Goal: Task Accomplishment & Management: Manage account settings

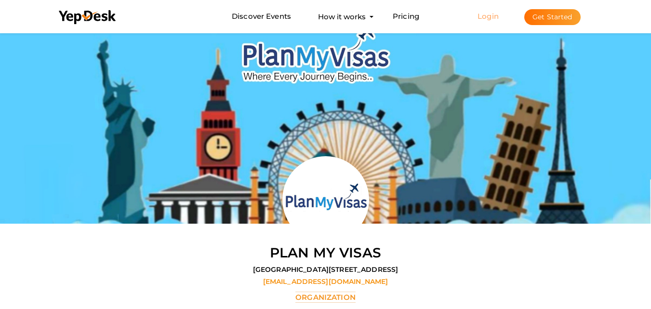
click at [489, 14] on link "Login" at bounding box center [488, 16] width 21 height 9
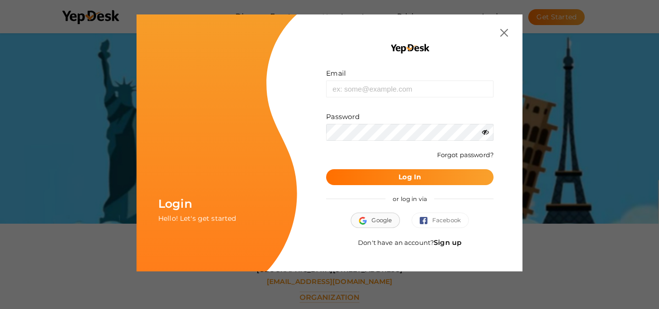
click at [380, 219] on button "Google" at bounding box center [374, 220] width 49 height 15
click at [373, 217] on button "Google" at bounding box center [374, 220] width 49 height 15
click at [452, 244] on link "Sign up" at bounding box center [447, 242] width 28 height 9
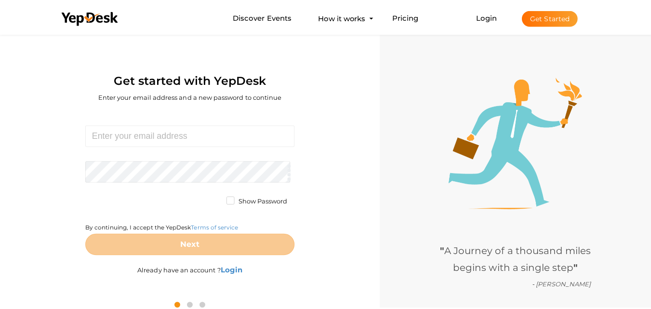
scroll to position [31, 0]
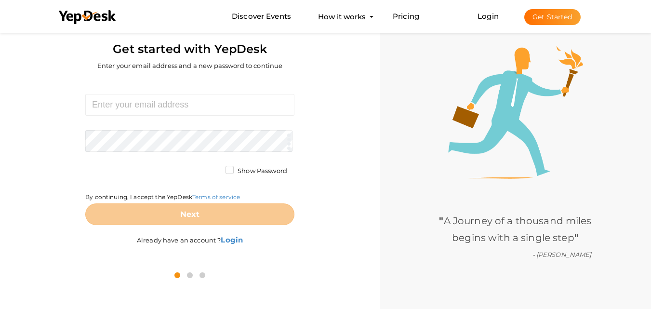
click at [192, 276] on icon at bounding box center [190, 275] width 11 height 12
click at [189, 277] on icon at bounding box center [190, 275] width 11 height 12
click at [43, 186] on div "Required. Invalid email. Checking You already have a YepDesk account. Please Si…" at bounding box center [189, 171] width 365 height 185
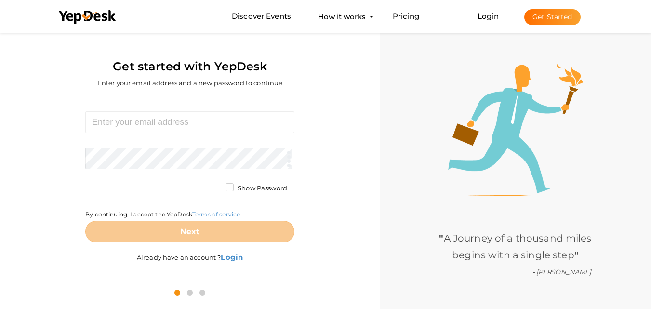
scroll to position [0, 0]
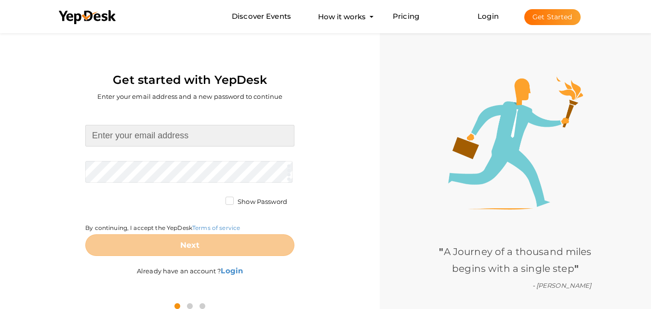
click at [171, 134] on input at bounding box center [189, 136] width 209 height 22
paste input "[EMAIL_ADDRESS][DOMAIN_NAME]"
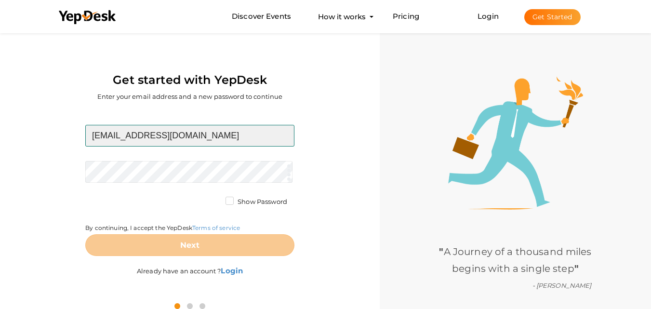
type input "[EMAIL_ADDRESS][DOMAIN_NAME]"
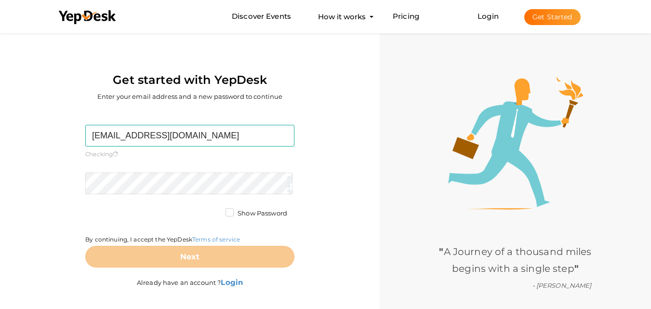
click at [136, 170] on form "shribalajiaquaa@gmail.com Required. Invalid email. Checking You already have a …" at bounding box center [189, 196] width 209 height 143
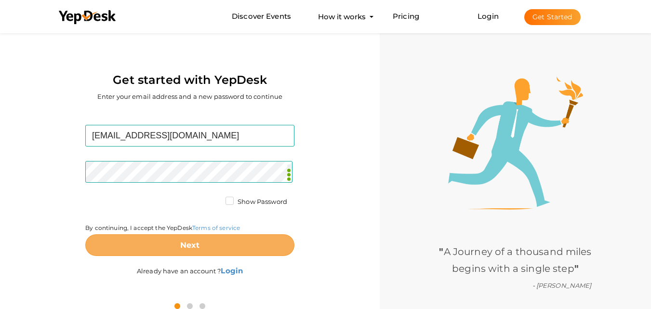
click at [171, 245] on button "Next" at bounding box center [189, 245] width 209 height 22
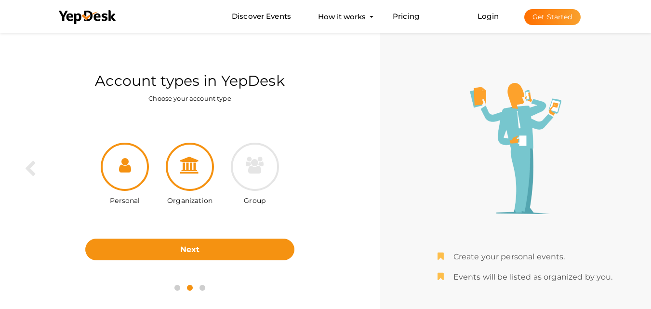
click at [195, 161] on icon at bounding box center [189, 165] width 19 height 17
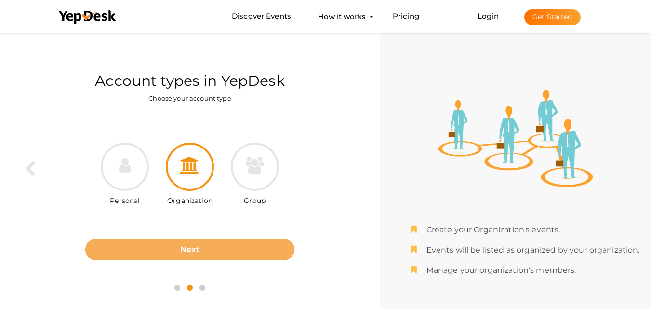
click at [198, 248] on b "Next" at bounding box center [190, 249] width 20 height 9
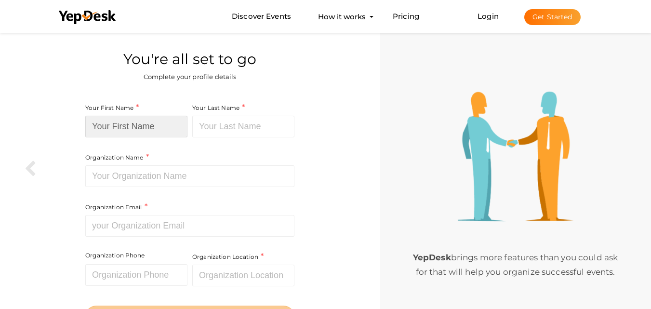
click at [138, 128] on input at bounding box center [136, 127] width 102 height 22
paste input "[PERSON_NAME] Aqua"
click at [126, 131] on input "[PERSON_NAME] Aqua" at bounding box center [136, 127] width 102 height 22
click at [146, 128] on input "[PERSON_NAME] Aqua" at bounding box center [136, 127] width 102 height 22
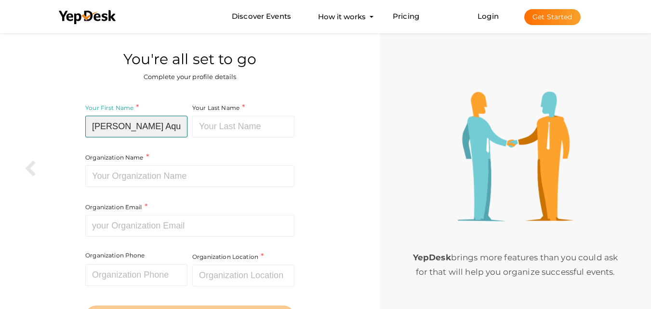
click at [146, 128] on input "[PERSON_NAME] Aqua" at bounding box center [136, 127] width 102 height 22
type input "Shri Balaji"
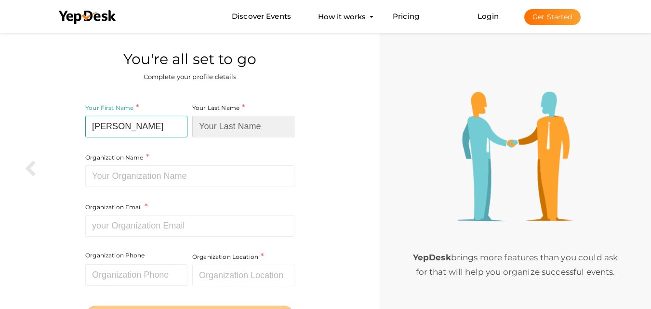
paste input "Aqua"
type input "Aqua"
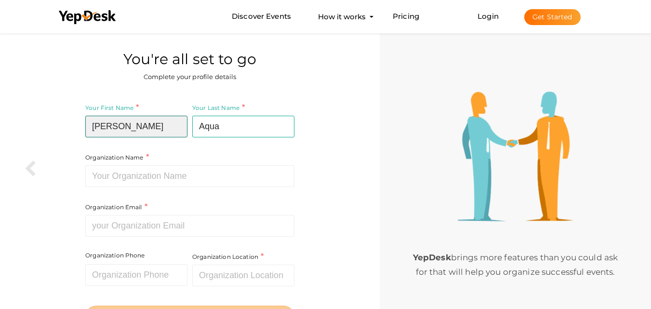
click at [146, 128] on input "Shri Balaji" at bounding box center [136, 127] width 102 height 22
type input "Shri Balaji"
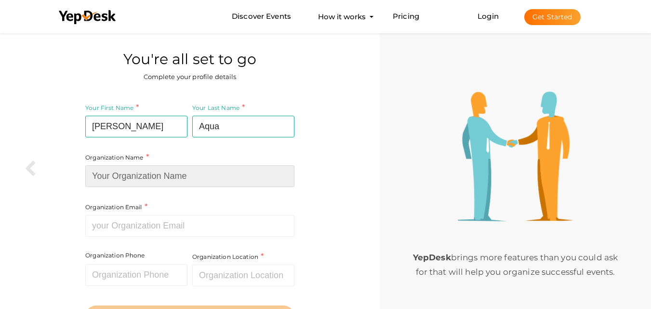
paste input "[PERSON_NAME] Aqua"
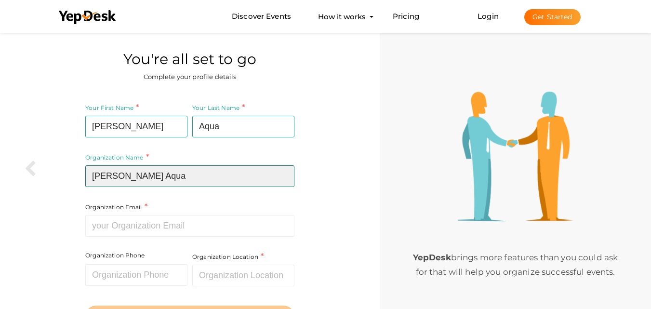
type input "[PERSON_NAME] Aqua"
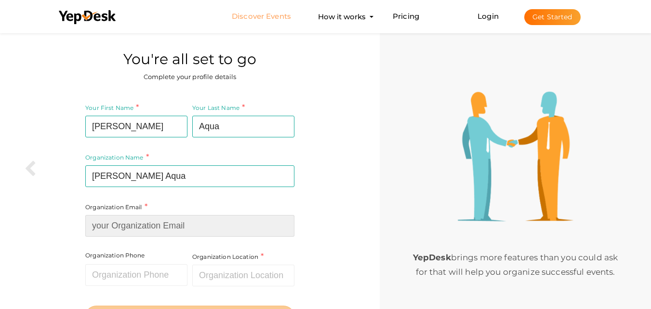
paste input "[EMAIL_ADDRESS][DOMAIN_NAME]"
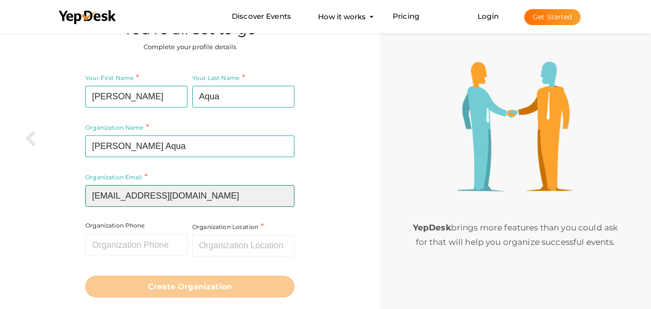
scroll to position [54, 0]
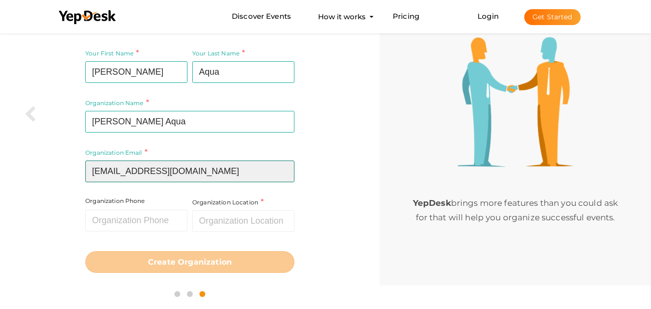
type input "[EMAIL_ADDRESS][DOMAIN_NAME]"
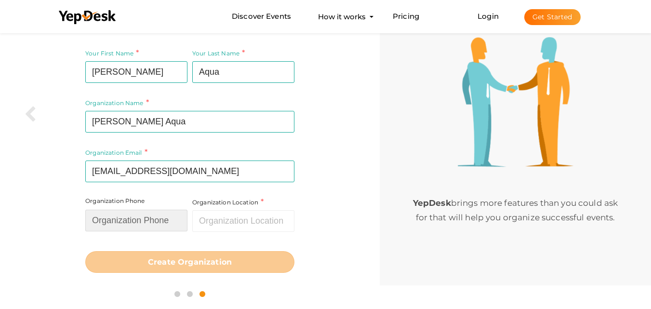
paste input "+91-9711252434"
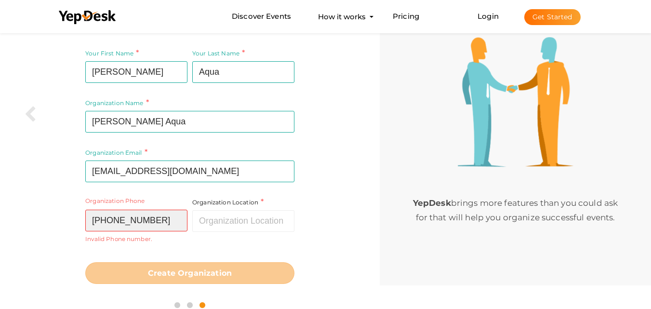
click at [110, 222] on input "+91-9711252434" at bounding box center [136, 221] width 102 height 22
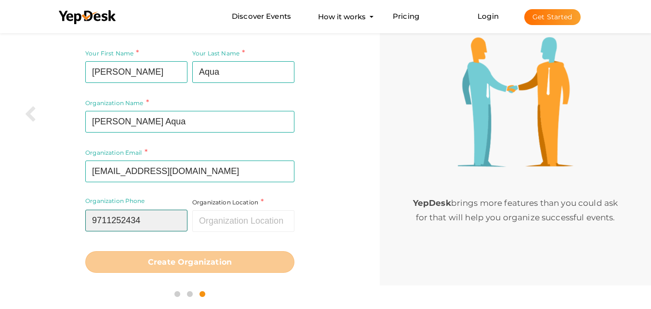
type input "9711252434"
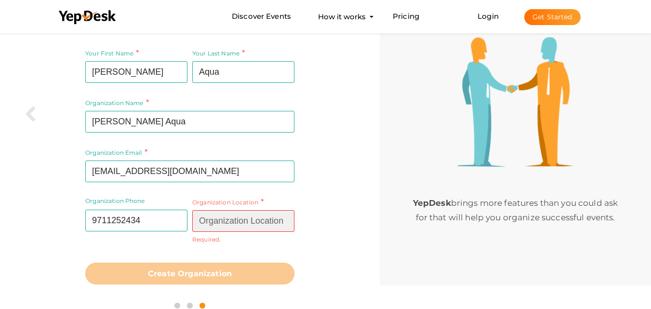
paste input "B -118, Sector 10, Noida 201301, Uttar Pradesh, India"
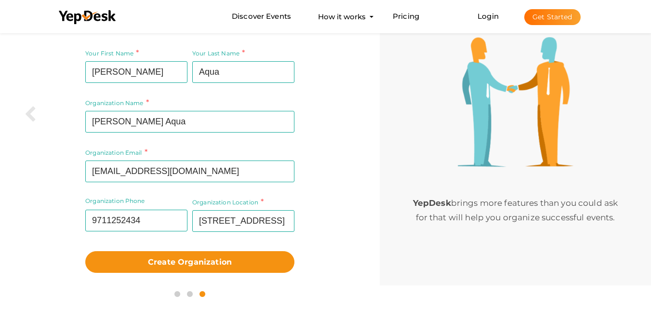
type input "[GEOGRAPHIC_DATA], [GEOGRAPHIC_DATA]"
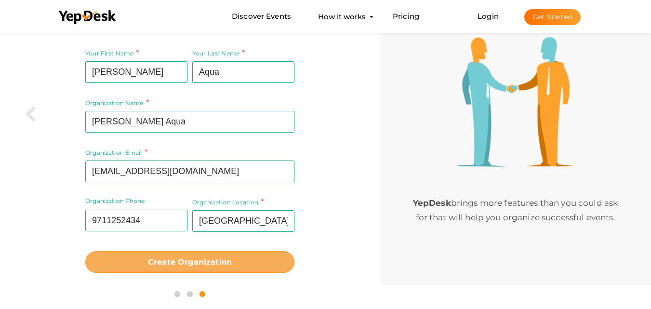
click at [186, 262] on b "Create Organization" at bounding box center [190, 261] width 84 height 9
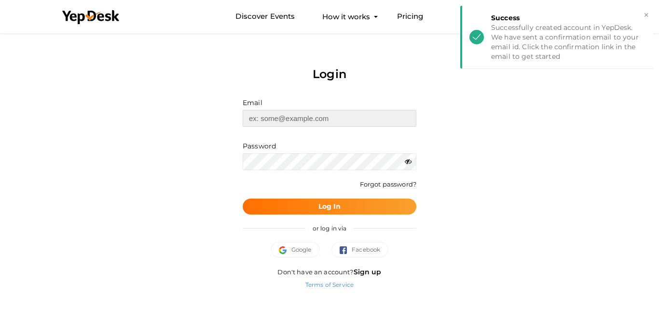
type input "[EMAIL_ADDRESS][DOMAIN_NAME]"
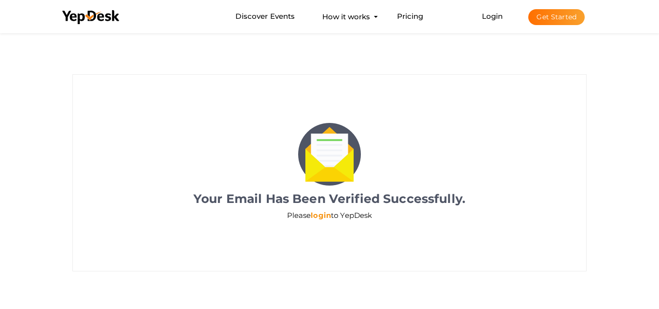
click at [320, 215] on link "login" at bounding box center [320, 215] width 20 height 9
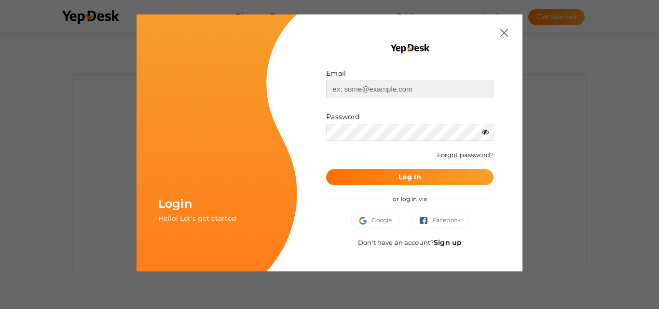
type input "[EMAIL_ADDRESS][DOMAIN_NAME]"
click at [404, 171] on button "Log In" at bounding box center [409, 177] width 167 height 16
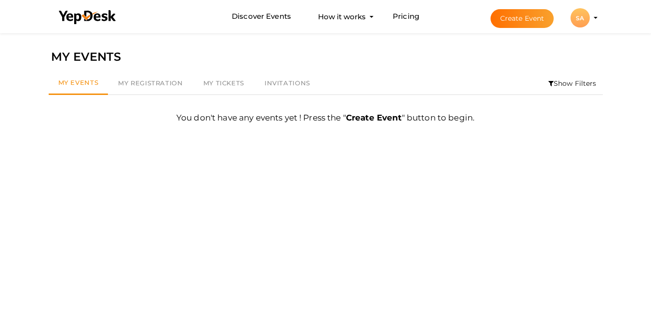
click at [587, 18] on div "SA" at bounding box center [580, 17] width 19 height 19
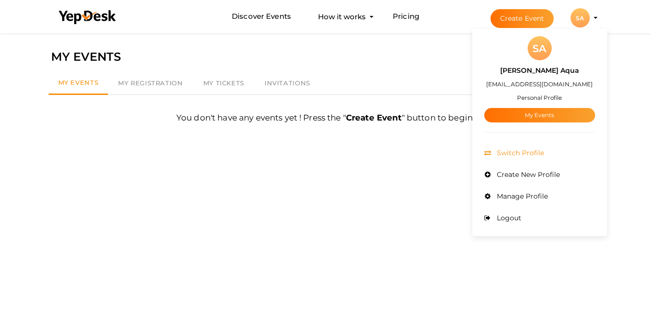
click at [552, 149] on li "Switch Profile" at bounding box center [539, 153] width 111 height 22
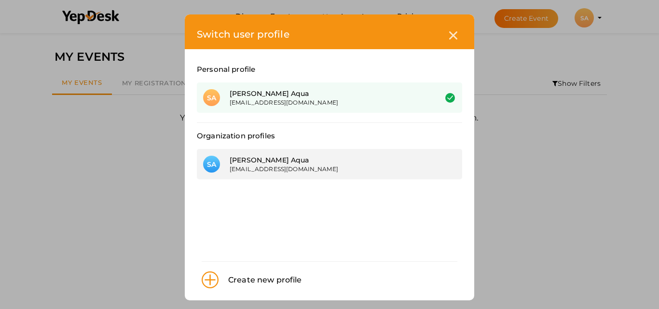
click at [249, 168] on div "[EMAIL_ADDRESS][DOMAIN_NAME]" at bounding box center [325, 169] width 192 height 8
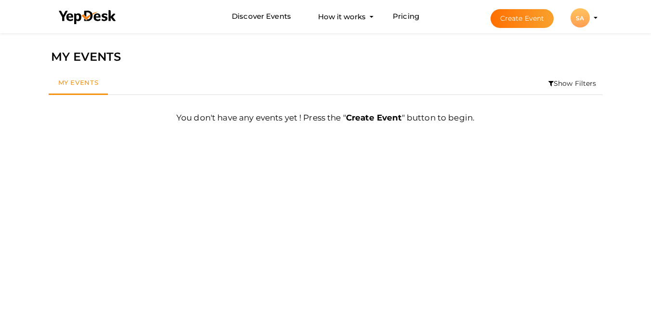
click at [580, 21] on div "SA" at bounding box center [580, 17] width 19 height 19
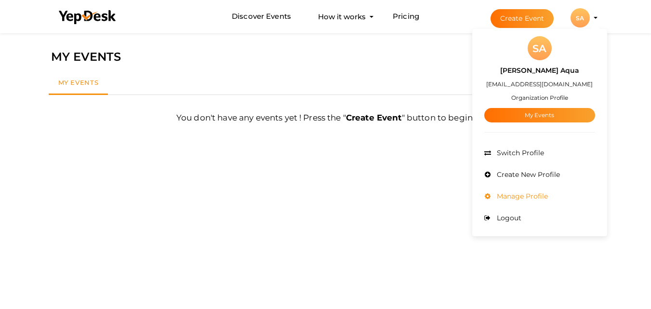
click at [523, 197] on span "Manage Profile" at bounding box center [522, 196] width 54 height 9
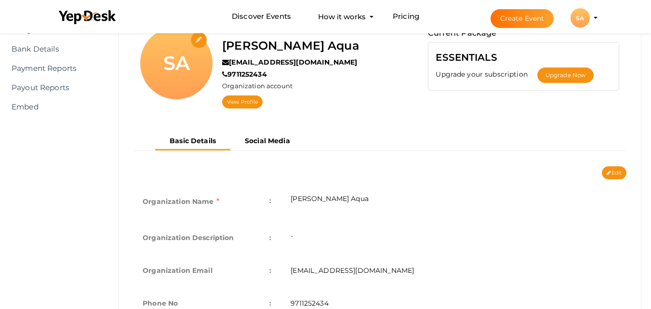
scroll to position [193, 0]
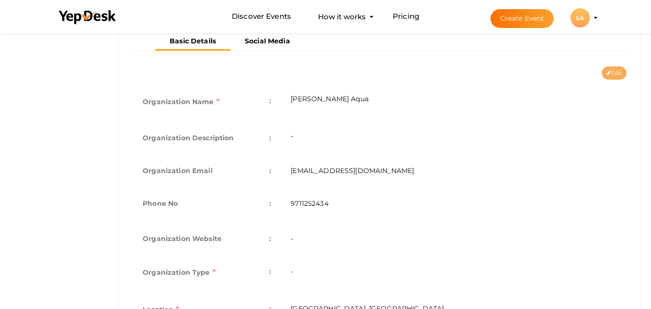
click at [610, 74] on icon at bounding box center [609, 73] width 4 height 5
type input "[PERSON_NAME] Aqua"
type input "[EMAIL_ADDRESS][DOMAIN_NAME]"
type input "9711252434"
select select "9"
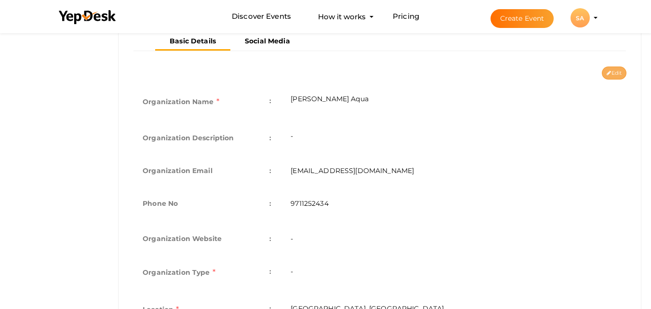
type input "[GEOGRAPHIC_DATA], [GEOGRAPHIC_DATA]"
type input "[PERSON_NAME] Aqua1"
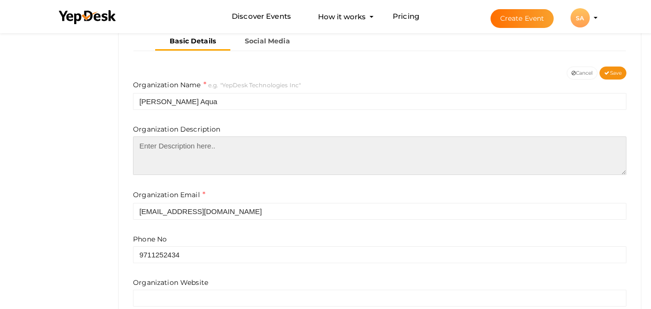
click at [223, 161] on textarea at bounding box center [380, 155] width 494 height 39
paste textarea "At [PERSON_NAME][GEOGRAPHIC_DATA], we believe everyone deserves clean and safe …"
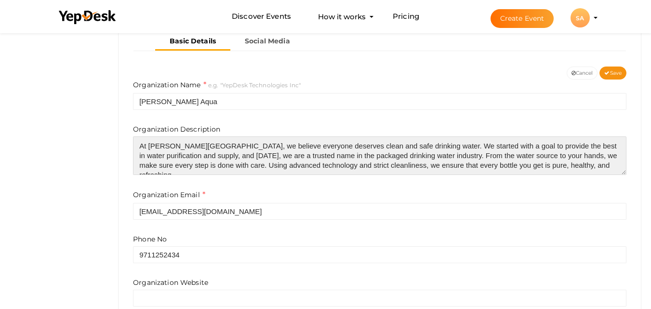
click at [191, 158] on textarea "At Shri Balaji Aqua, we believe everyone deserves clean and safe drinking water…" at bounding box center [380, 155] width 494 height 39
paste textarea "Shri Balaji Aqua Pvt. Ltd., based in Noida, is a trusted provider of complete w…"
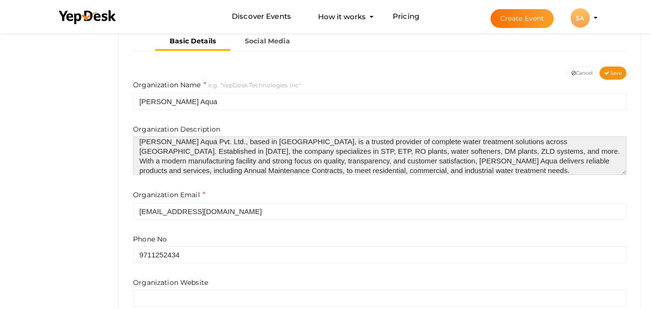
scroll to position [0, 0]
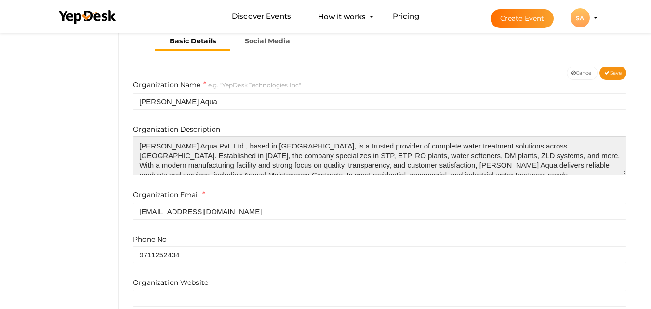
type textarea "[PERSON_NAME] Aqua Pvt. Ltd., based in [GEOGRAPHIC_DATA], is a trusted provider…"
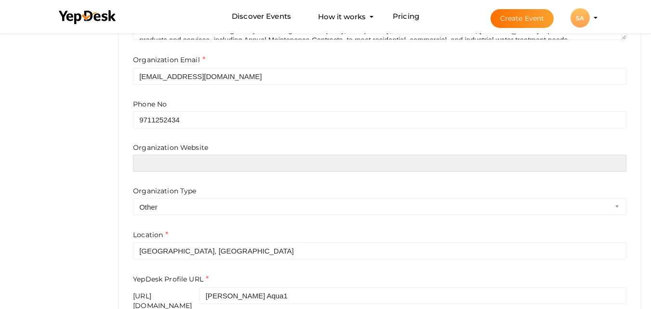
scroll to position [337, 0]
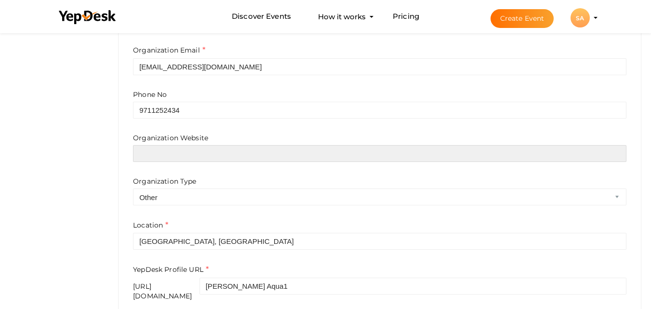
paste input "[URL][DOMAIN_NAME]"
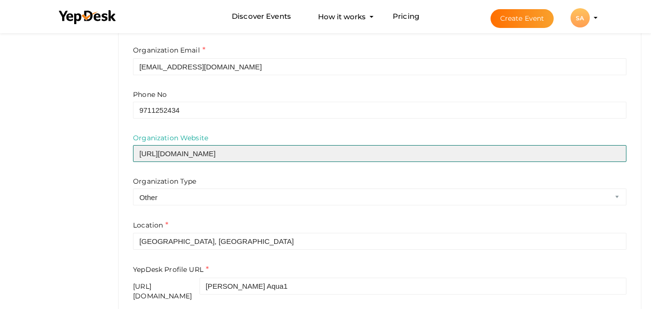
type input "[URL][DOMAIN_NAME]"
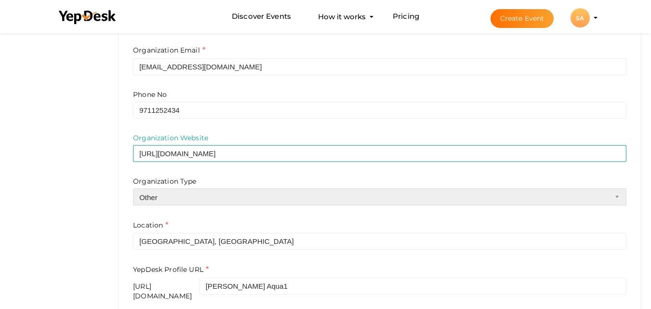
click at [174, 202] on select "Airline Corporation Educational Organization Government Organization Local Busi…" at bounding box center [380, 196] width 494 height 17
select select "4"
click at [133, 188] on select "Airline Corporation Educational Organization Government Organization Local Busi…" at bounding box center [380, 196] width 494 height 17
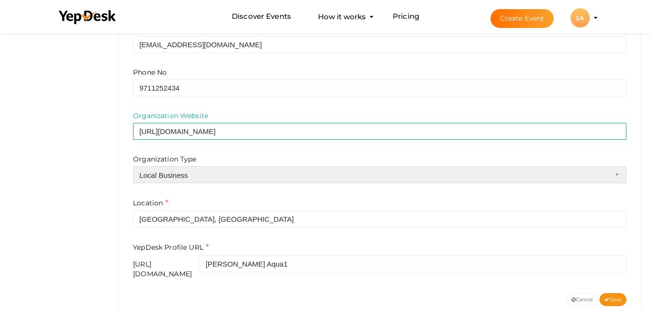
scroll to position [377, 0]
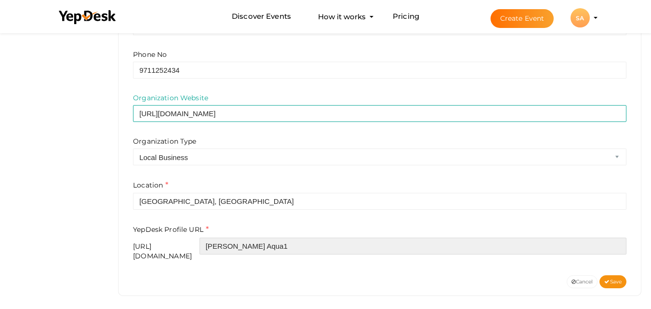
click at [317, 243] on input "Shri Balaji Aqua1" at bounding box center [413, 246] width 427 height 17
paste input "shribalajiaqua"
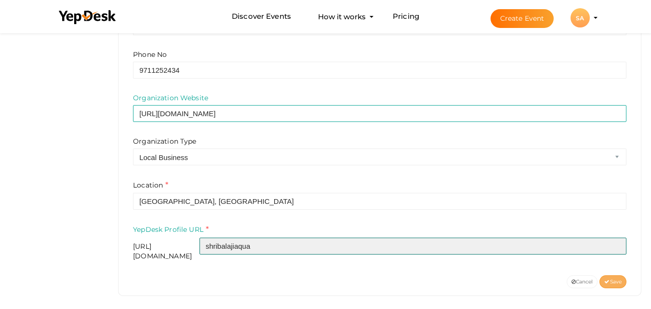
type input "shribalajiaqua"
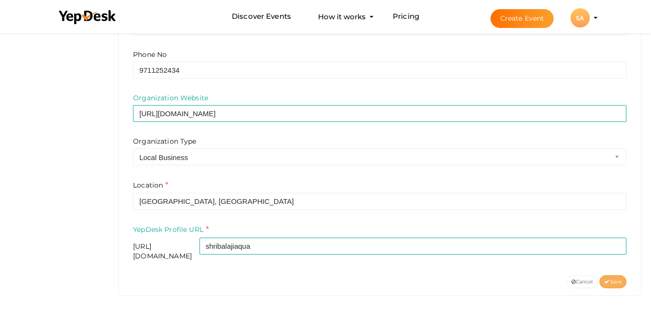
click at [611, 279] on span "Save" at bounding box center [613, 282] width 17 height 6
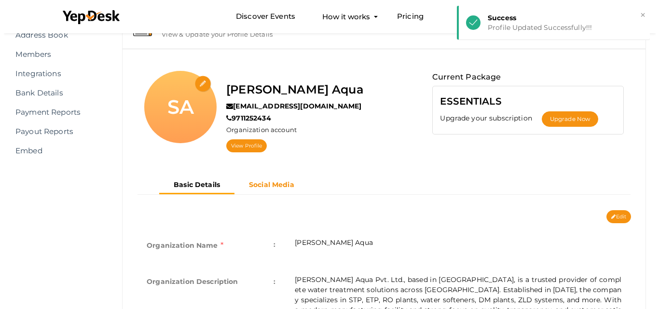
scroll to position [45, 0]
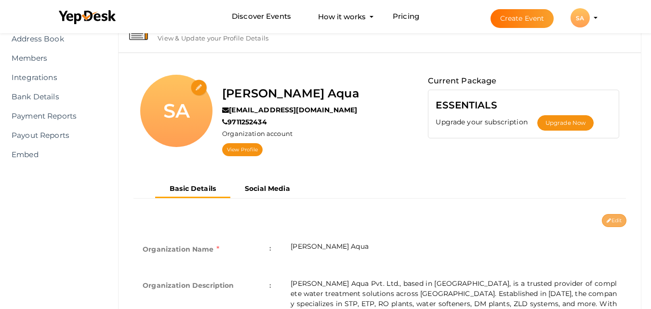
click at [611, 215] on button "Edit" at bounding box center [614, 220] width 25 height 13
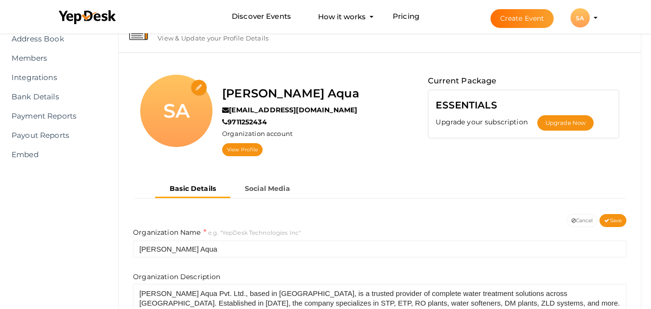
click at [188, 88] on div "SA" at bounding box center [176, 111] width 72 height 72
click at [196, 84] on input "file" at bounding box center [199, 88] width 17 height 17
type input "C:\fakepath\shribalajiaqua logo.png"
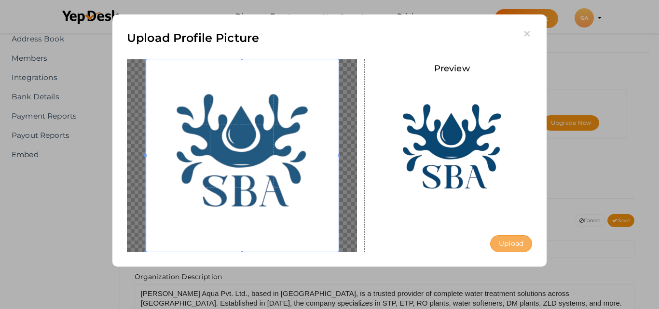
click at [516, 237] on button "Upload" at bounding box center [511, 243] width 42 height 17
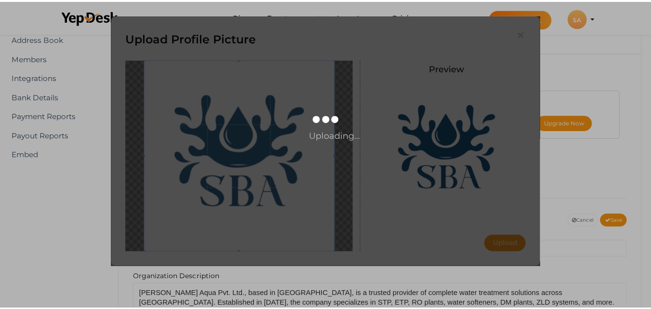
scroll to position [0, 0]
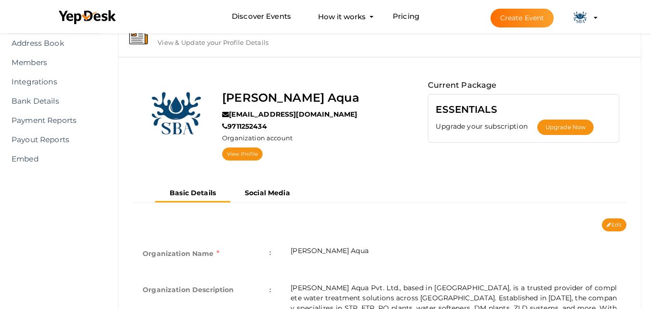
scroll to position [145, 0]
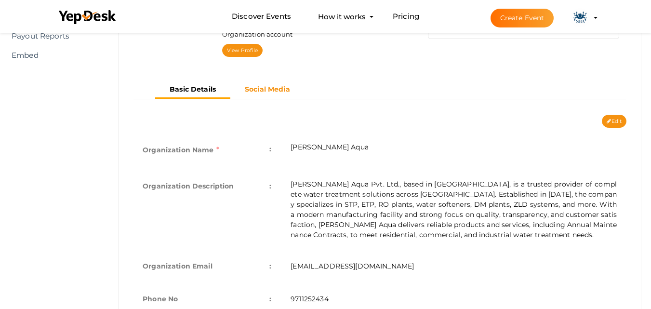
click at [276, 86] on b "Social Media" at bounding box center [267, 89] width 45 height 9
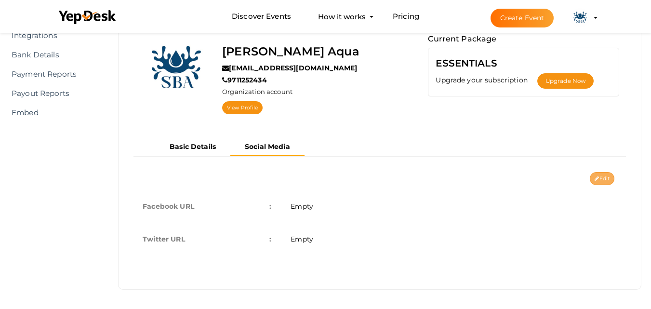
click at [595, 180] on icon at bounding box center [597, 178] width 4 height 5
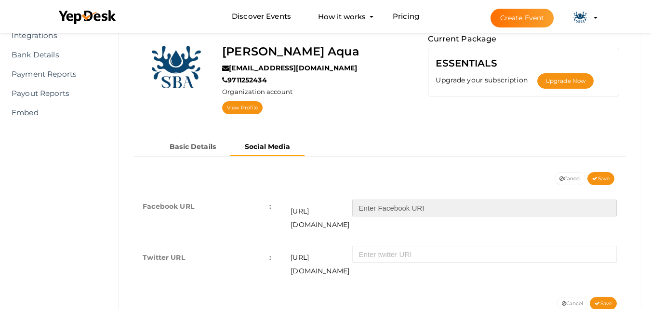
click at [427, 211] on input "text" at bounding box center [484, 208] width 265 height 17
paste input "people/Shri-Bala-Ji-Aqua-Pvtltd/61572857649468/"
type input "people/Shri-Bala-Ji-Aqua-Pvtltd/61572857649468/"
click at [610, 175] on button "Save" at bounding box center [601, 178] width 27 height 13
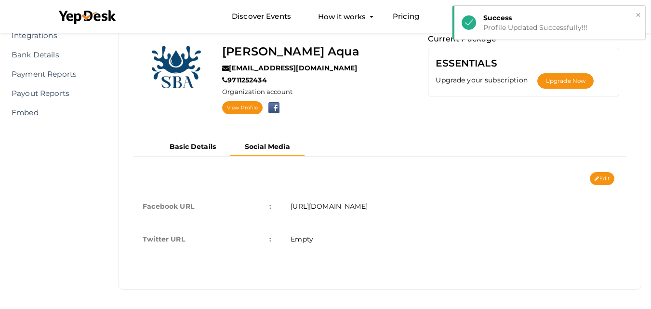
click at [637, 14] on button "×" at bounding box center [638, 15] width 6 height 11
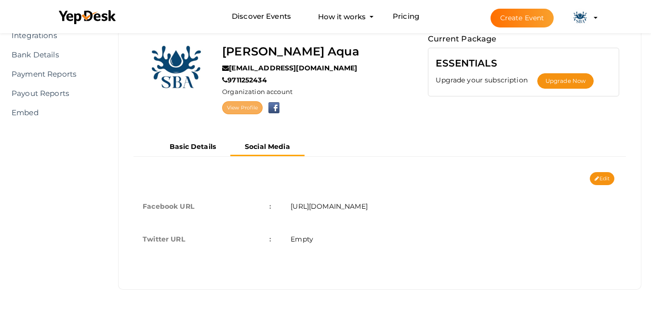
click at [231, 106] on link "View Profile" at bounding box center [242, 107] width 40 height 13
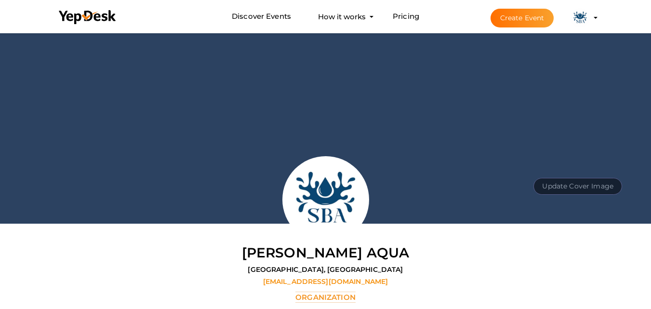
click at [571, 186] on button "Update Cover Image" at bounding box center [578, 186] width 89 height 17
click at [564, 161] on input "file" at bounding box center [577, 164] width 76 height 17
type input "C:\fakepath\banner.png"
